Goal: Information Seeking & Learning: Check status

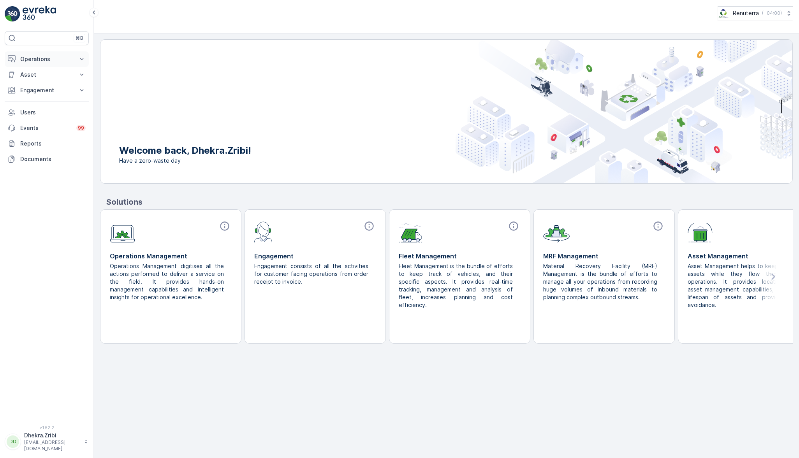
click at [27, 56] on p "Operations" at bounding box center [46, 59] width 53 height 8
click at [36, 81] on p "Planning" at bounding box center [31, 83] width 22 height 8
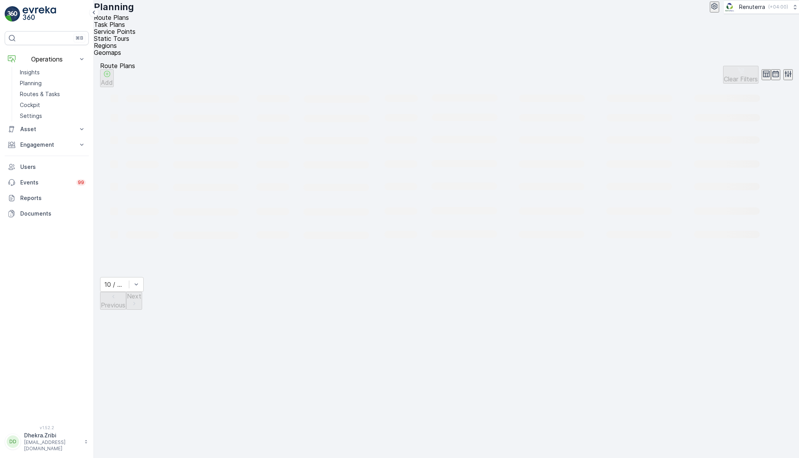
click at [135, 30] on span "Service Points" at bounding box center [115, 32] width 42 height 8
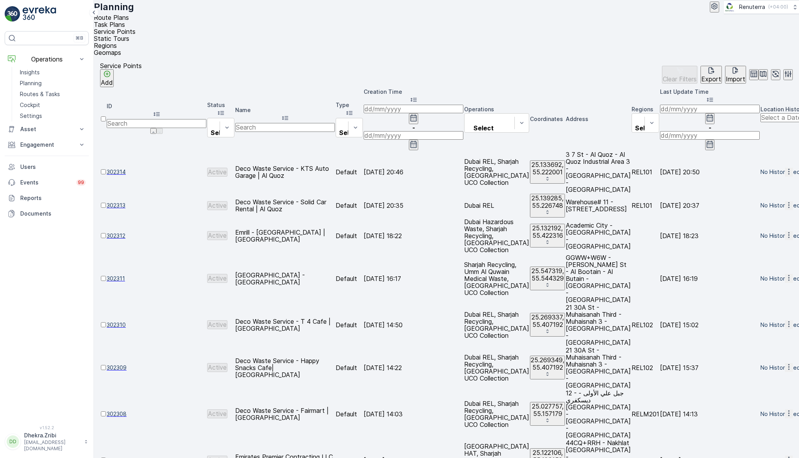
click at [326, 123] on input "text" at bounding box center [285, 127] width 100 height 9
type input "forein"
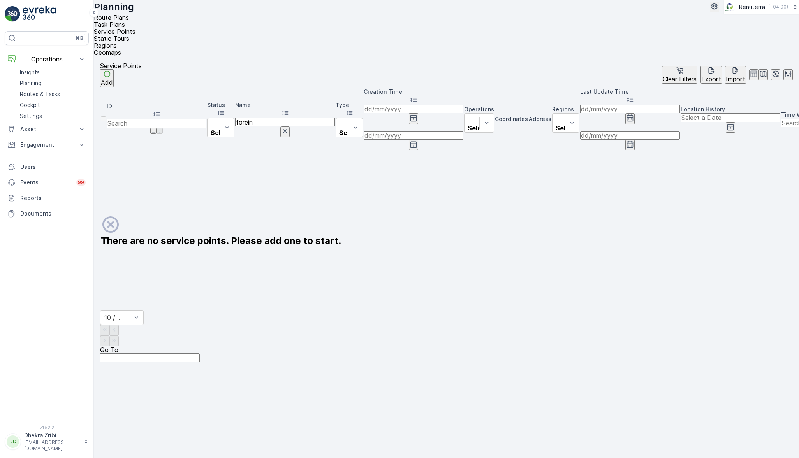
click at [326, 118] on input "forein" at bounding box center [285, 122] width 100 height 9
type input "f"
type input "falj"
click at [307, 118] on input "falj" at bounding box center [285, 122] width 100 height 9
type input "fal"
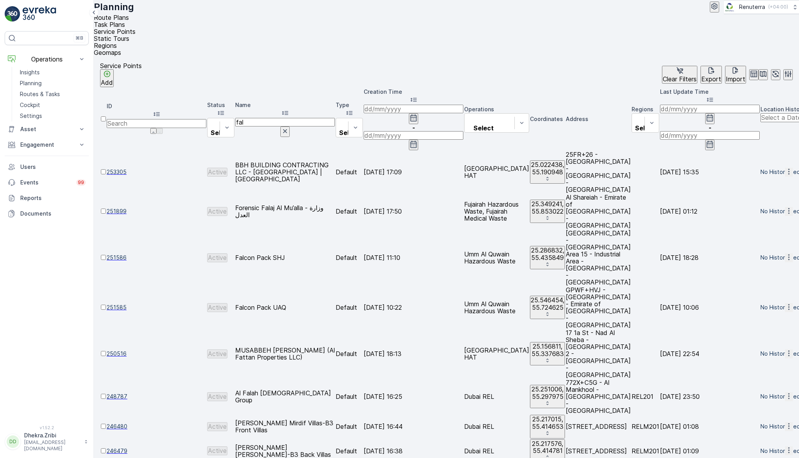
click at [307, 118] on input "fal" at bounding box center [285, 122] width 100 height 9
click at [130, 207] on span "251899" at bounding box center [157, 211] width 100 height 8
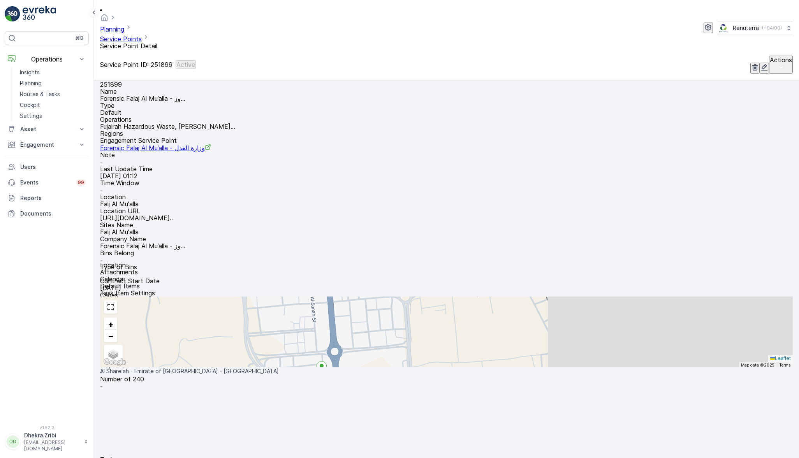
click at [131, 458] on span "Task Plans" at bounding box center [115, 467] width 31 height 8
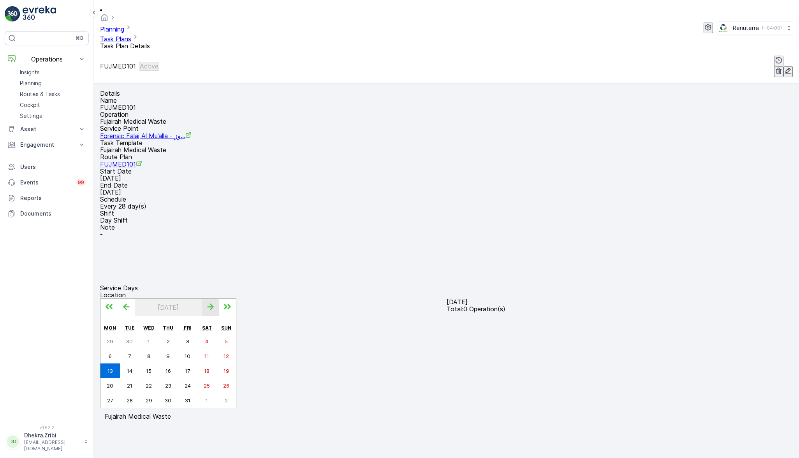
click at [217, 300] on icon "button" at bounding box center [210, 306] width 13 height 13
click at [133, 300] on icon "button" at bounding box center [126, 306] width 13 height 13
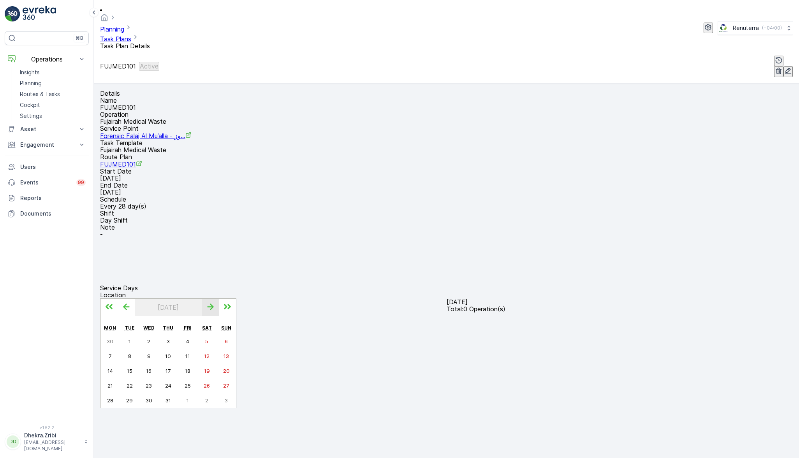
click at [217, 300] on icon "button" at bounding box center [210, 306] width 13 height 13
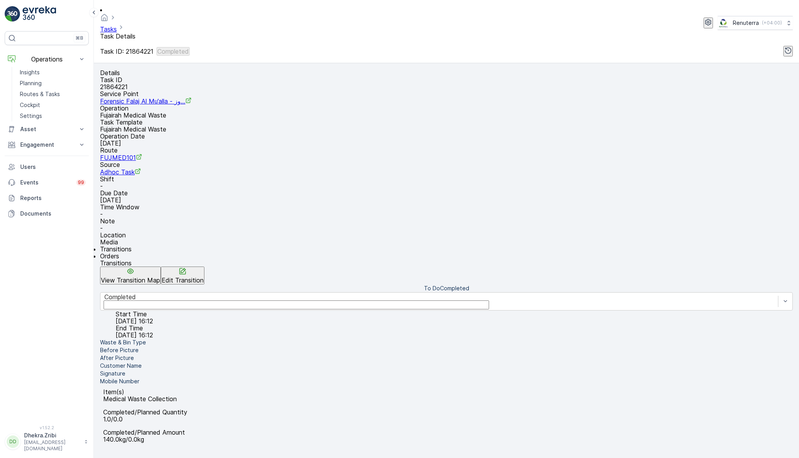
click at [564, 285] on div "To Do Completed" at bounding box center [446, 289] width 692 height 8
click at [259, 260] on div "Transitions View Transition Map Edit Transition To Do Completed Completed Start…" at bounding box center [446, 353] width 692 height 186
click at [114, 69] on p "Details" at bounding box center [446, 72] width 692 height 7
click at [141, 69] on div "Details" at bounding box center [446, 72] width 692 height 7
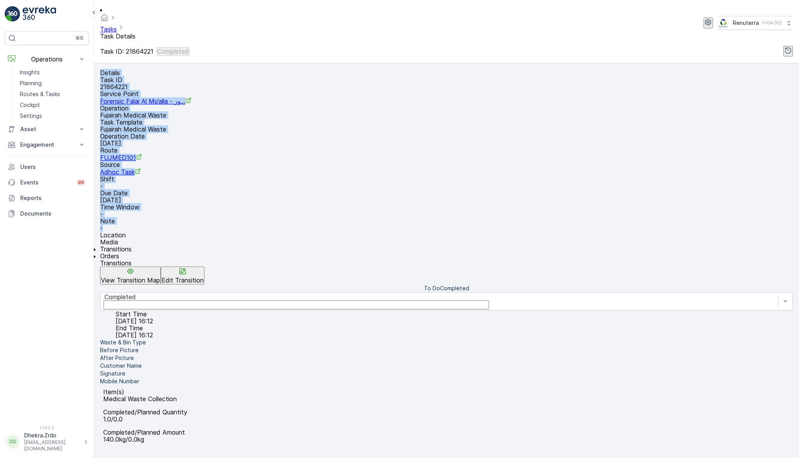
drag, startPoint x: 107, startPoint y: 61, endPoint x: 323, endPoint y: 209, distance: 261.8
click at [323, 209] on div "Details Task ID 21864221 Service Point Forensic Falaj Al Mu’alla - وز... Operat…" at bounding box center [446, 260] width 705 height 395
click at [142, 154] on link "FUJMED101" at bounding box center [121, 158] width 42 height 8
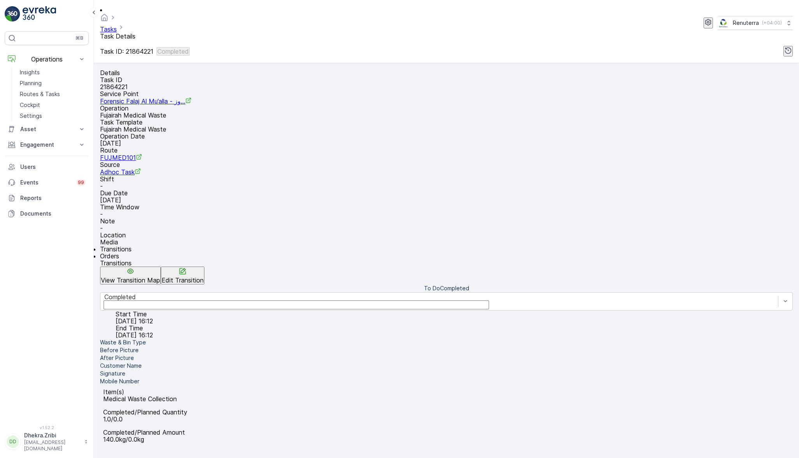
click at [368, 46] on div "Task ID: 21864221 Completed" at bounding box center [446, 51] width 692 height 11
drag, startPoint x: 326, startPoint y: 90, endPoint x: 328, endPoint y: 117, distance: 27.0
click at [328, 117] on div "Details Task ID 21864221 Service Point Forensic Falaj Al Mu’alla - وز... Operat…" at bounding box center [446, 157] width 692 height 176
click at [319, 46] on div "Task ID: 21864221 Completed" at bounding box center [446, 51] width 692 height 11
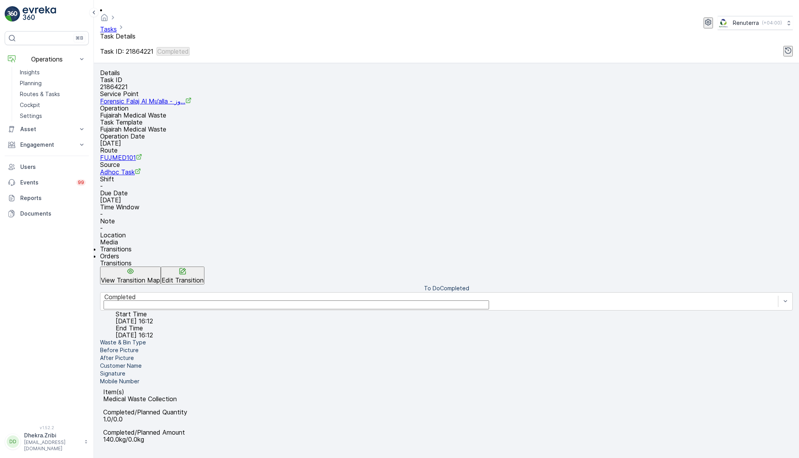
click at [322, 69] on div "Details" at bounding box center [446, 72] width 692 height 7
click at [312, 41] on div "Tasks Task Details Renuterra ( +04:00 ) Task ID: 21864221 Completed" at bounding box center [446, 31] width 705 height 63
click at [191, 98] on icon "Forensic Falaj Al Mu’alla - وز..." at bounding box center [188, 100] width 5 height 5
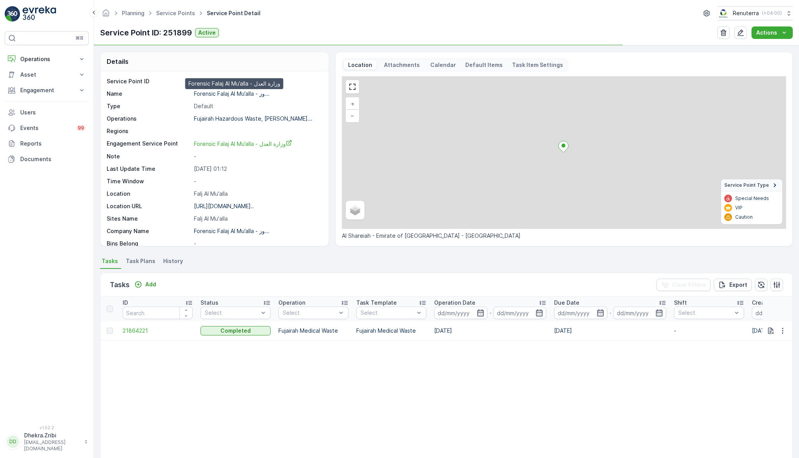
click at [222, 93] on p "Forensic Falaj Al Mu’alla - وز..." at bounding box center [232, 93] width 76 height 7
